Goal: Find specific page/section: Find specific page/section

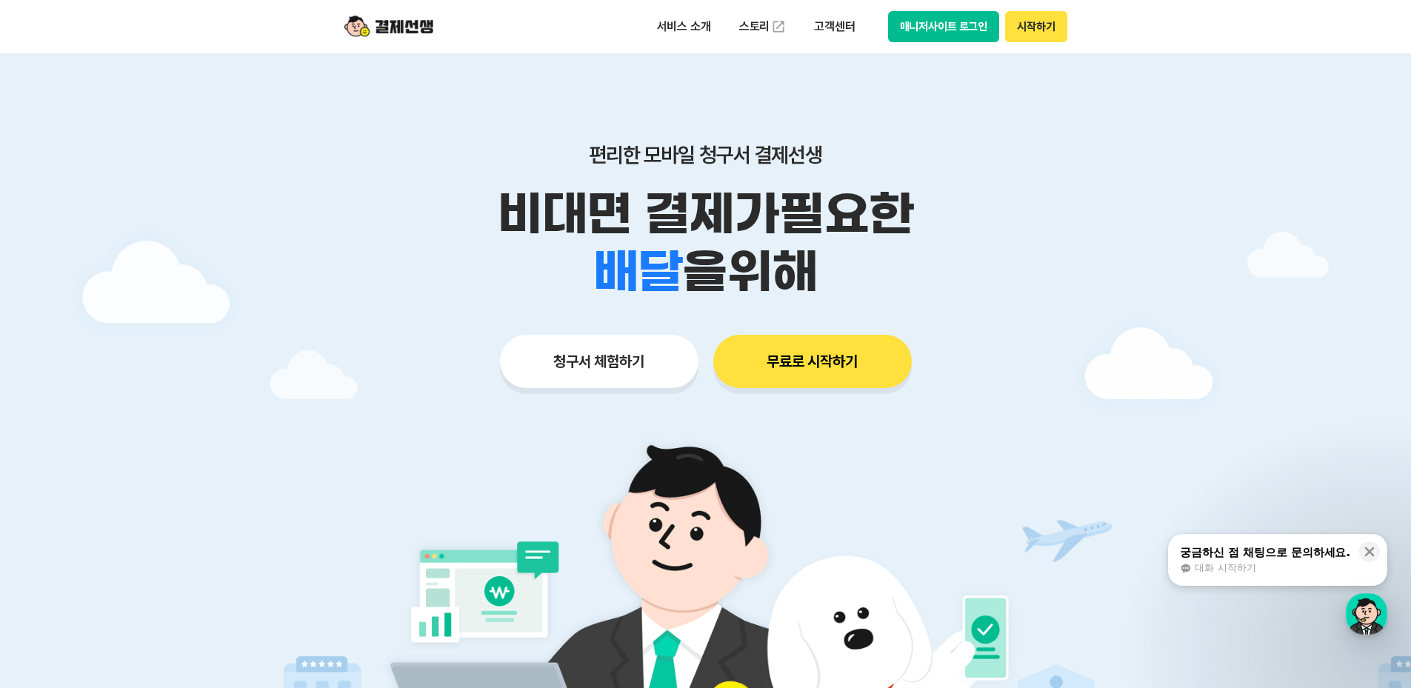
click at [977, 30] on button "매니저사이트 로그인" at bounding box center [944, 26] width 112 height 31
click at [913, 23] on button "매니저사이트 로그인" at bounding box center [944, 26] width 112 height 31
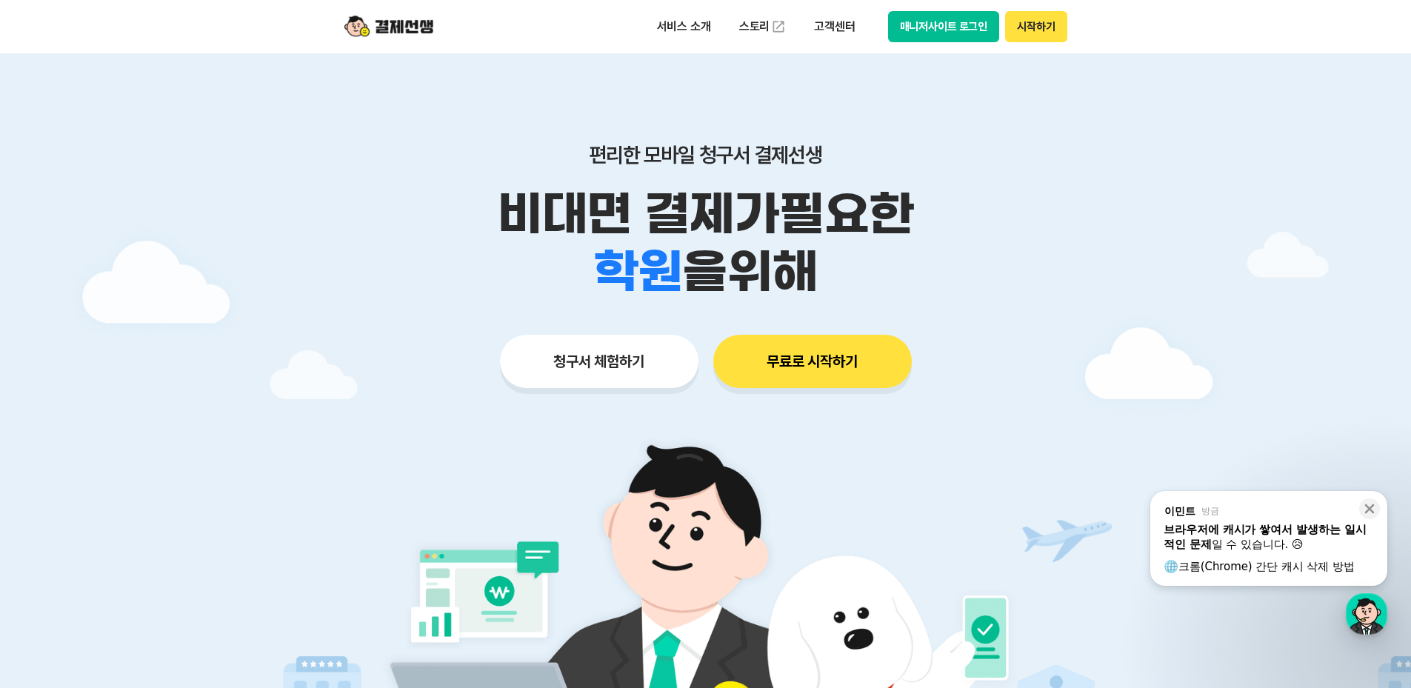
click at [978, 19] on button "매니저사이트 로그인" at bounding box center [944, 26] width 112 height 31
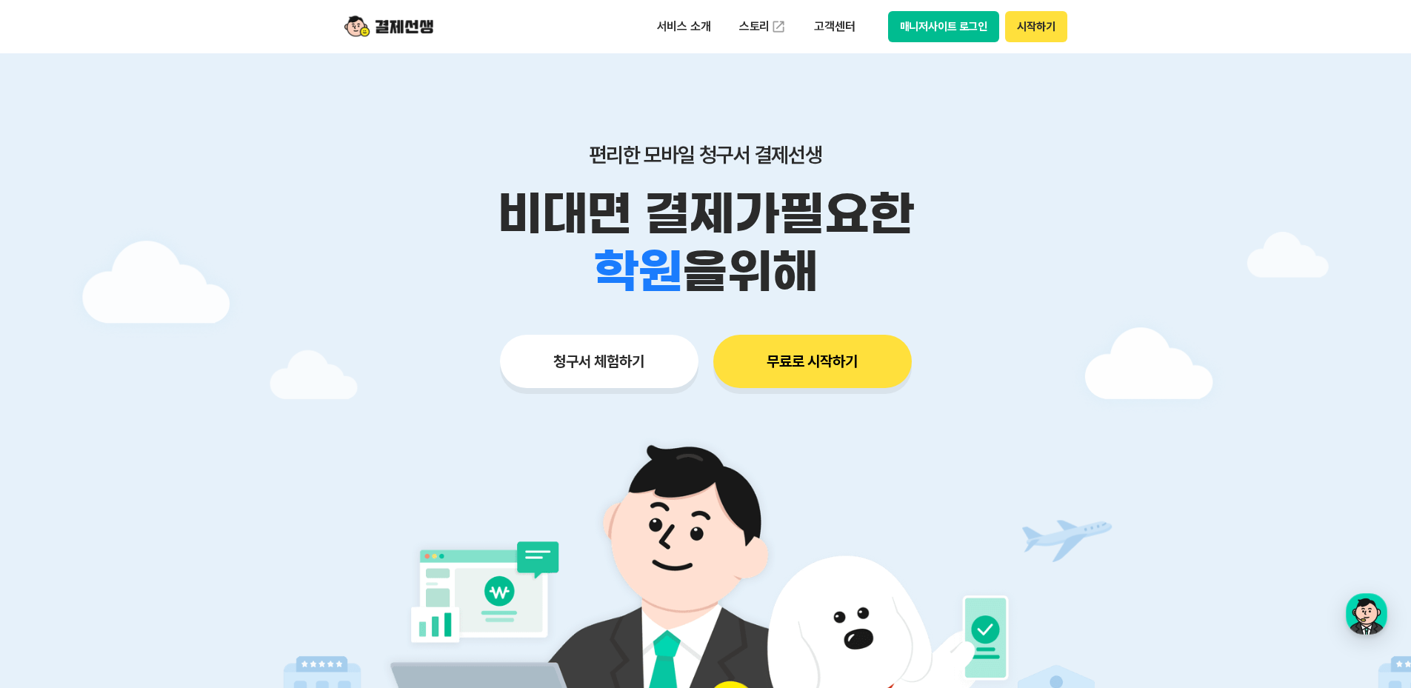
click at [914, 18] on button "매니저사이트 로그인" at bounding box center [944, 26] width 112 height 31
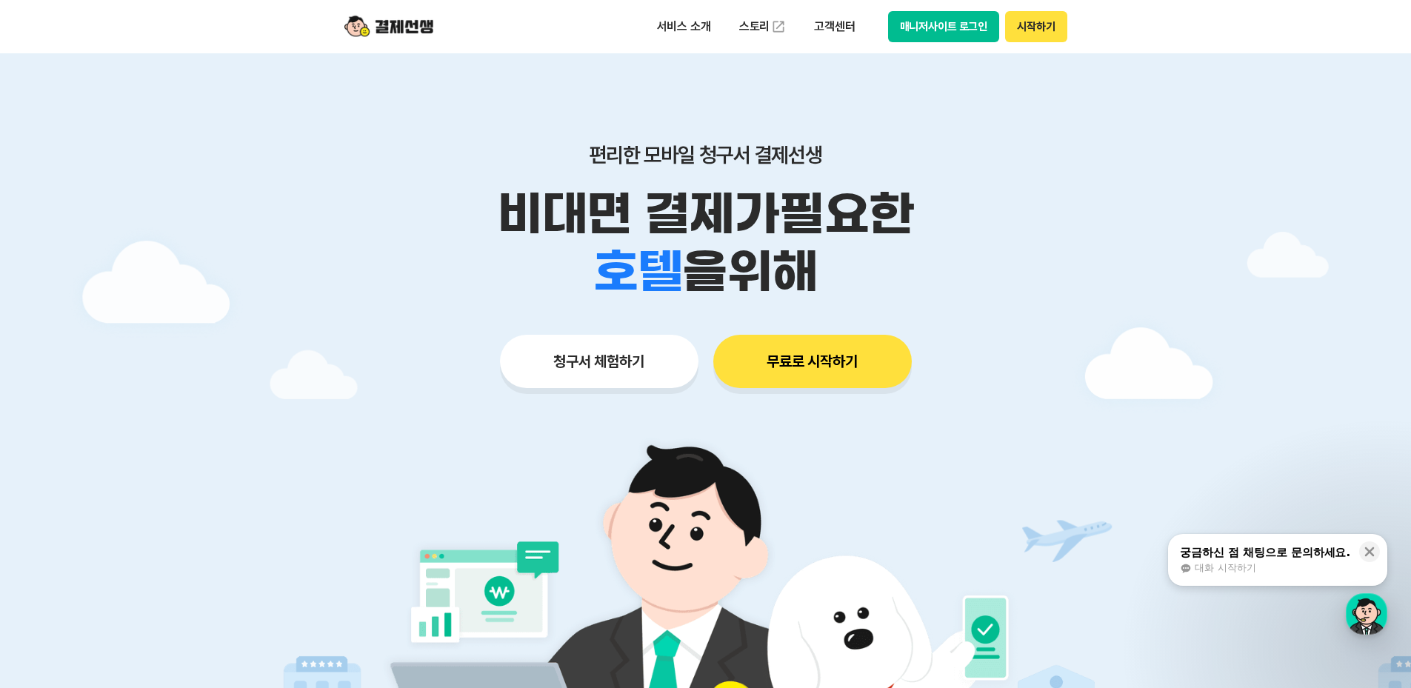
click at [1028, 25] on button "시작하기" at bounding box center [1035, 26] width 61 height 31
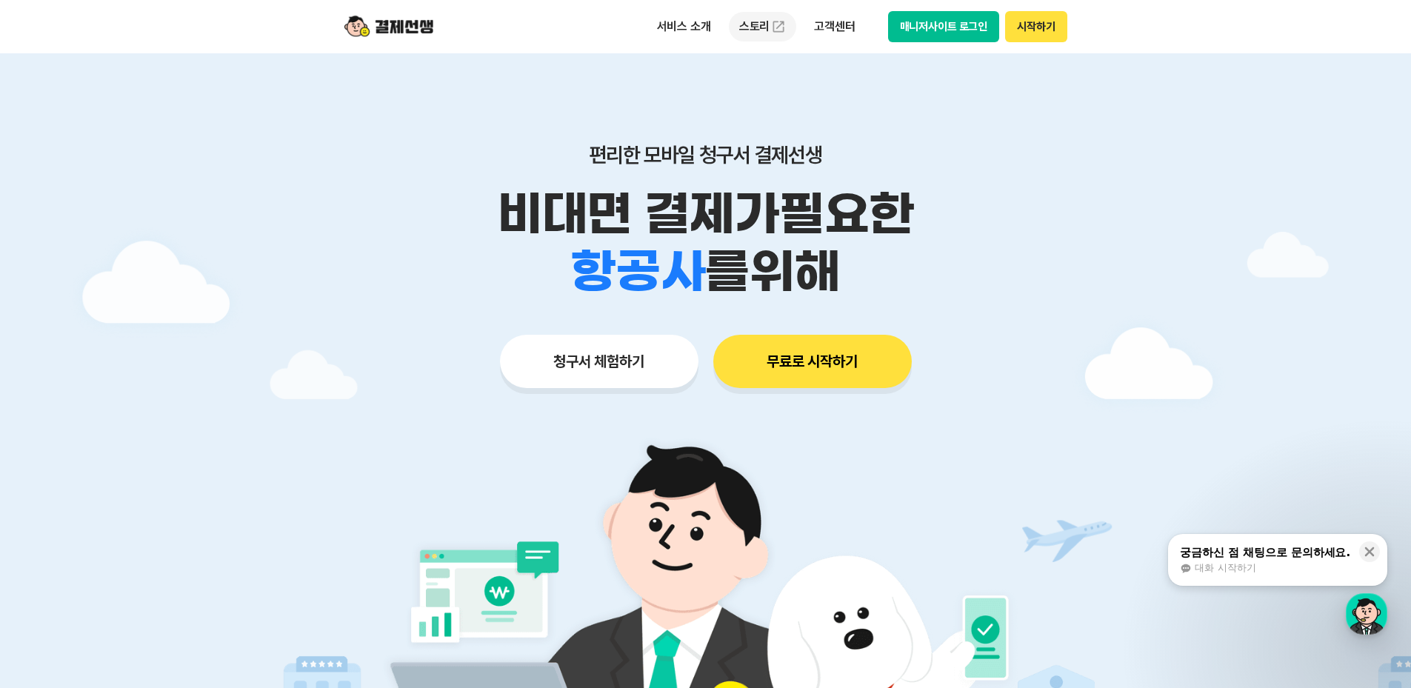
click at [770, 26] on link "스토리" at bounding box center [763, 27] width 68 height 30
click at [945, 33] on button "매니저사이트 로그인" at bounding box center [944, 26] width 112 height 31
click at [931, 22] on button "매니저사이트 로그인" at bounding box center [944, 26] width 112 height 31
click at [1295, 554] on div "궁금하신 점 채팅으로 문의하세요." at bounding box center [1265, 552] width 170 height 15
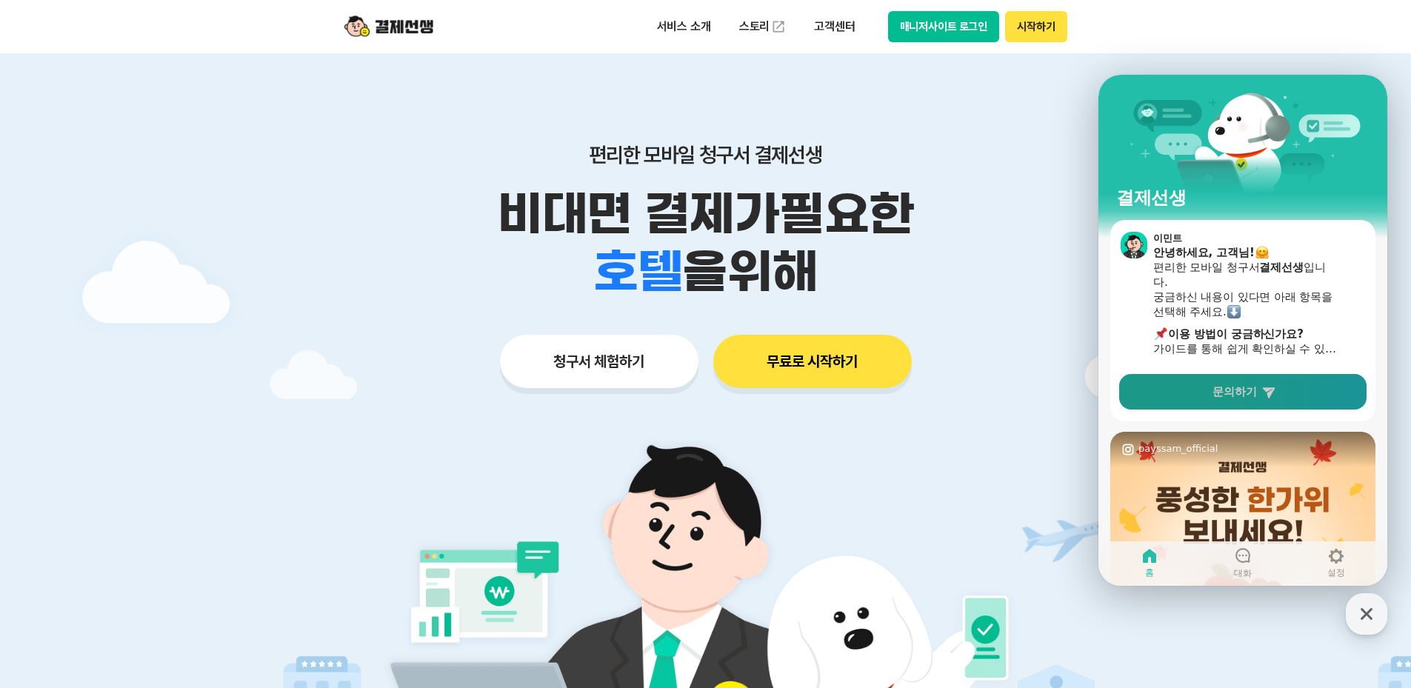
click at [1258, 390] on link "문의하기" at bounding box center [1242, 392] width 247 height 36
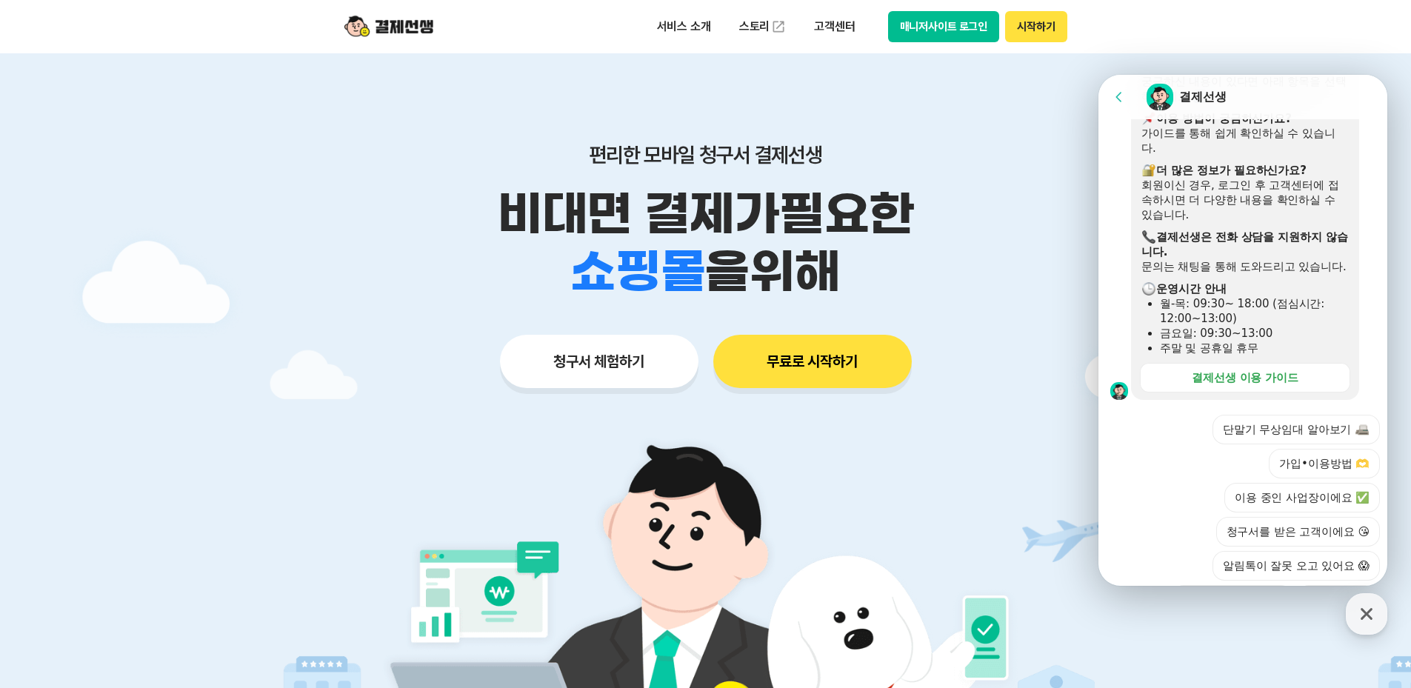
scroll to position [370, 0]
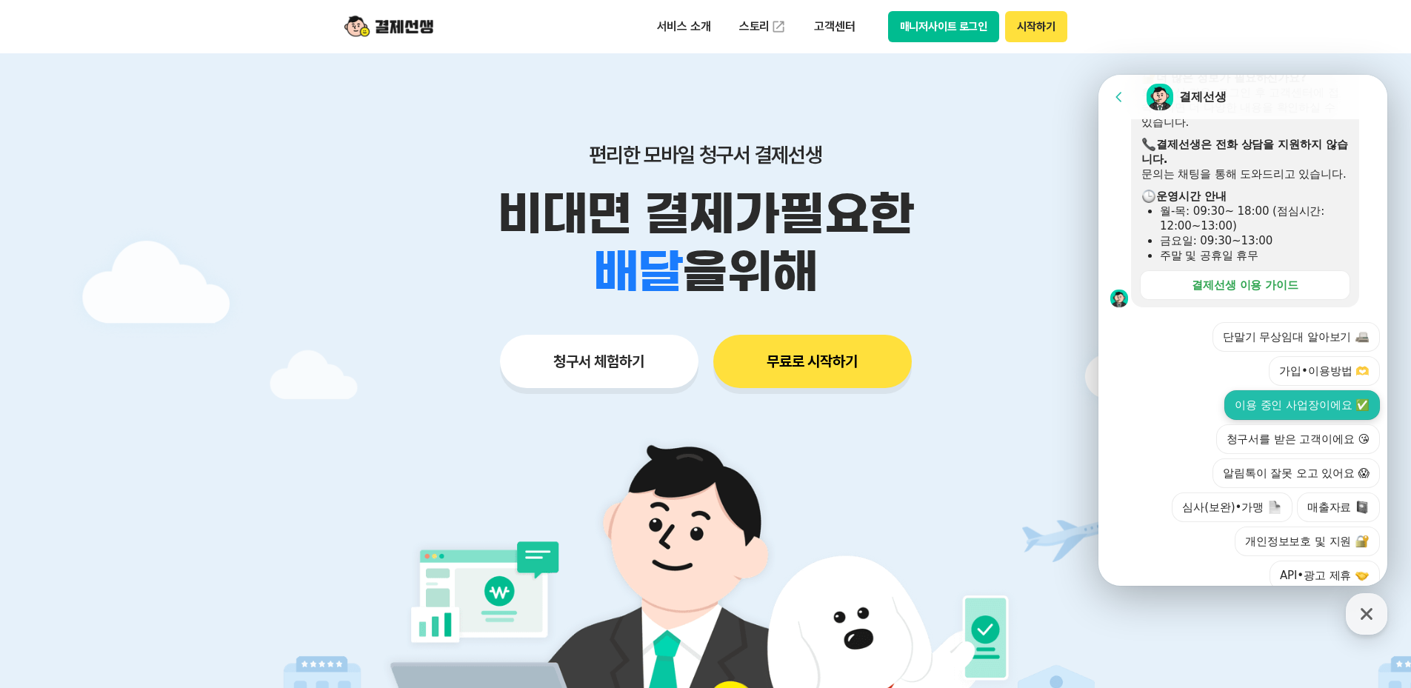
click at [1302, 419] on button "이용 중인 사업장이에요 ✅" at bounding box center [1303, 405] width 156 height 30
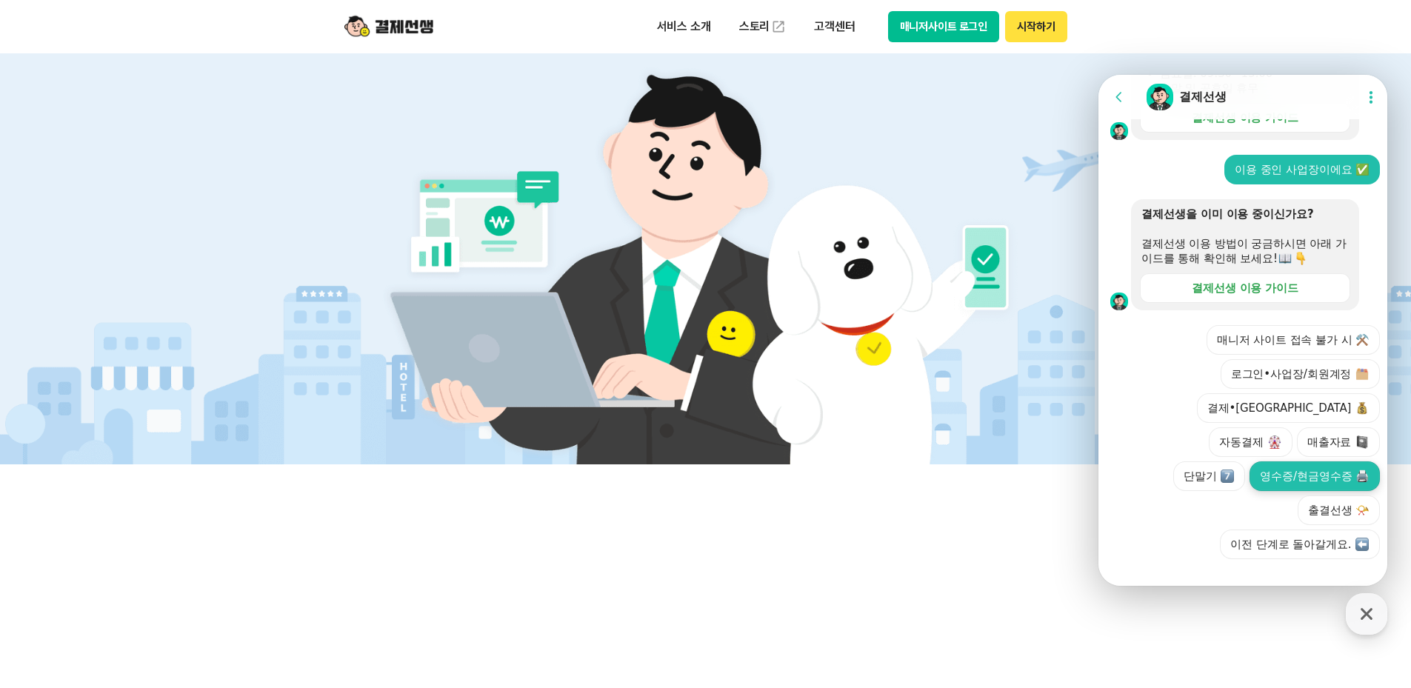
scroll to position [445, 0]
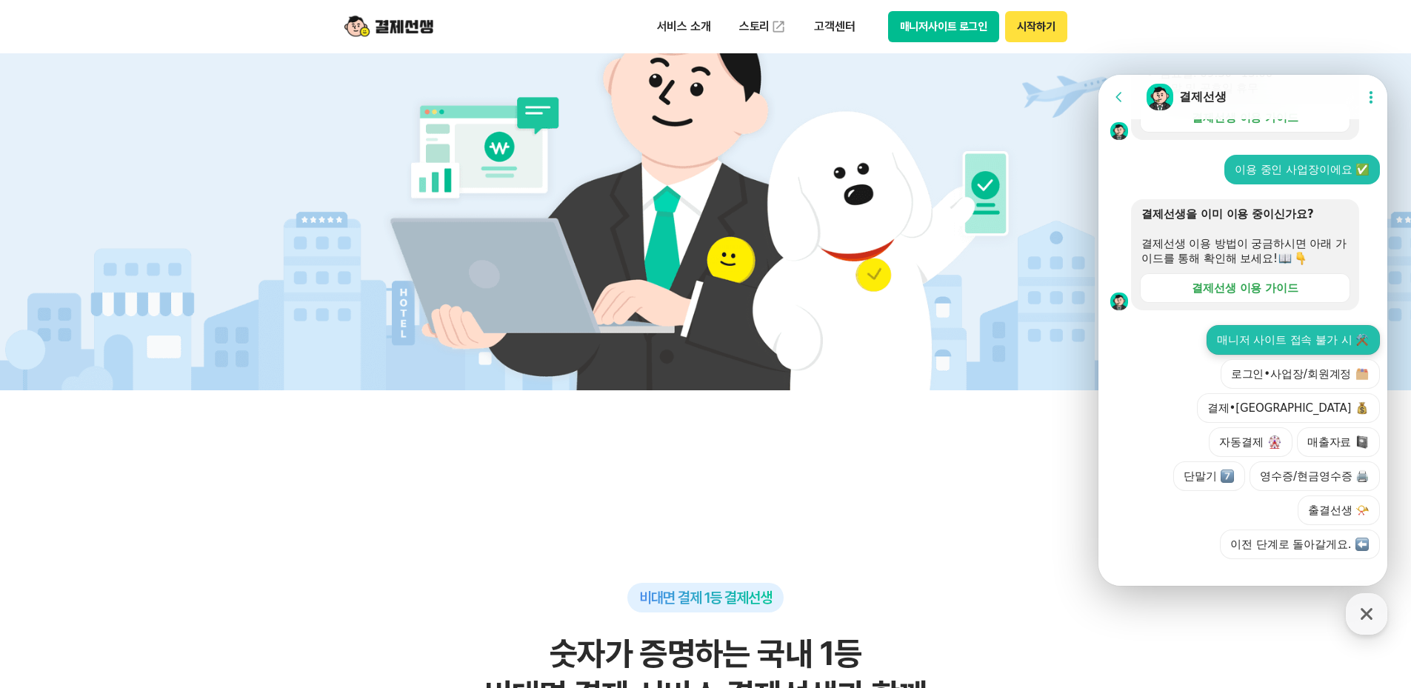
click at [1288, 355] on button "매니저 사이트 접속 불가 시 ⚒️" at bounding box center [1293, 340] width 173 height 30
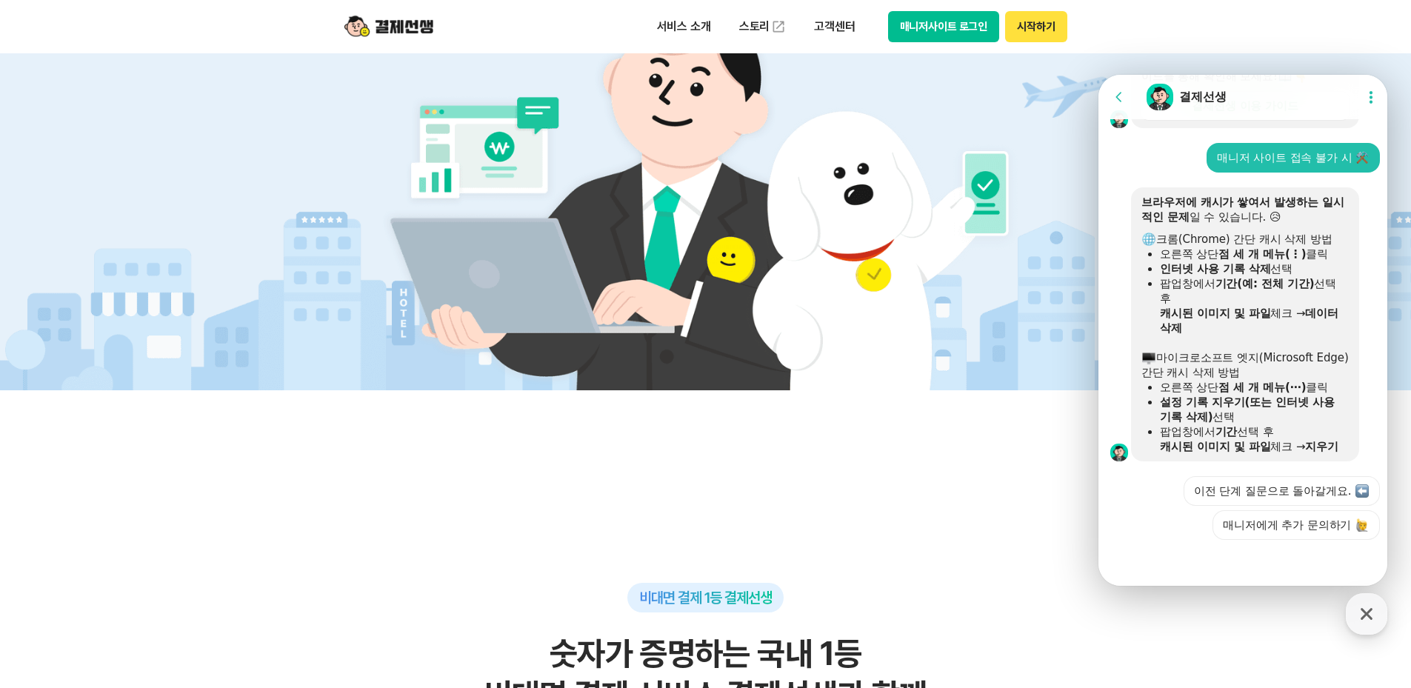
scroll to position [750, 0]
